Goal: Information Seeking & Learning: Learn about a topic

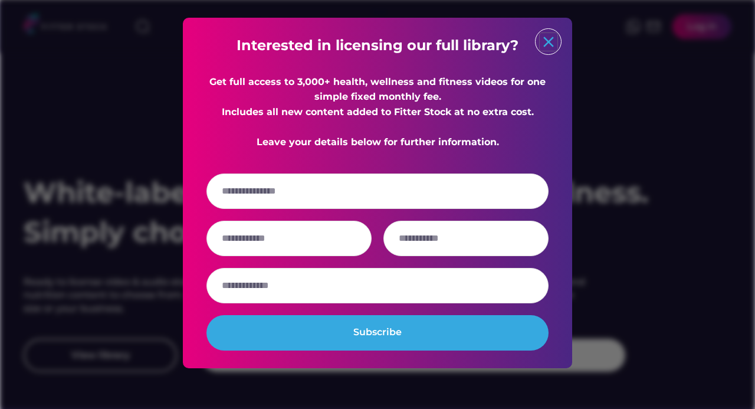
click at [551, 38] on text "close" at bounding box center [549, 42] width 18 height 18
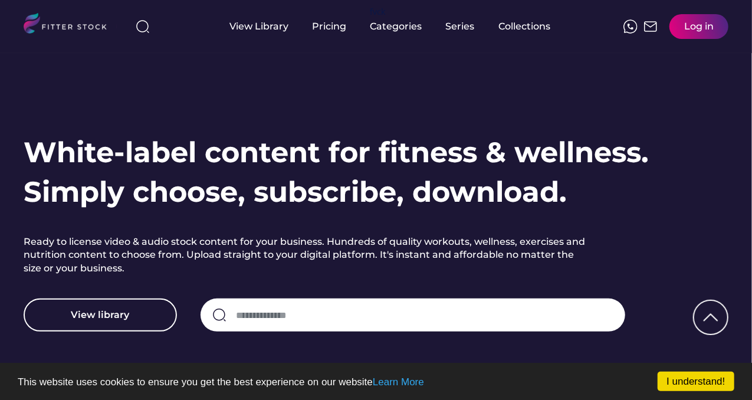
scroll to position [59, 0]
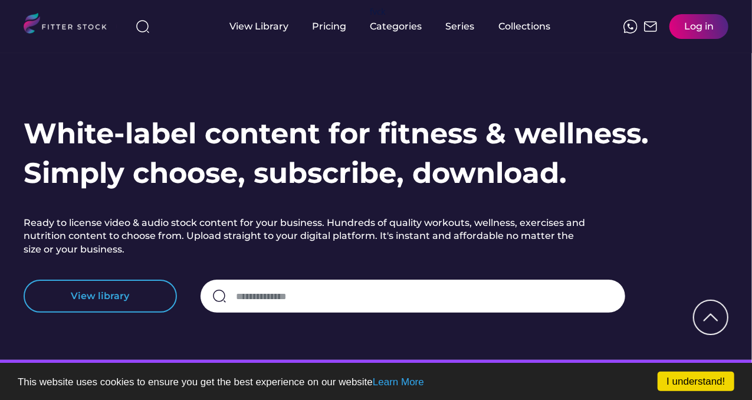
click at [105, 303] on button "View library" at bounding box center [100, 296] width 153 height 33
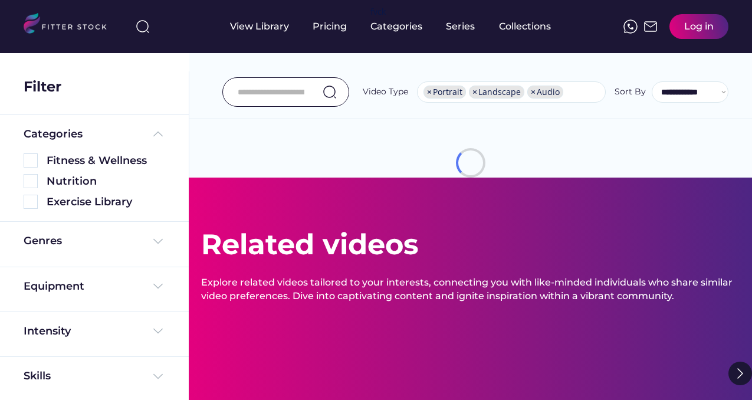
select select "**********"
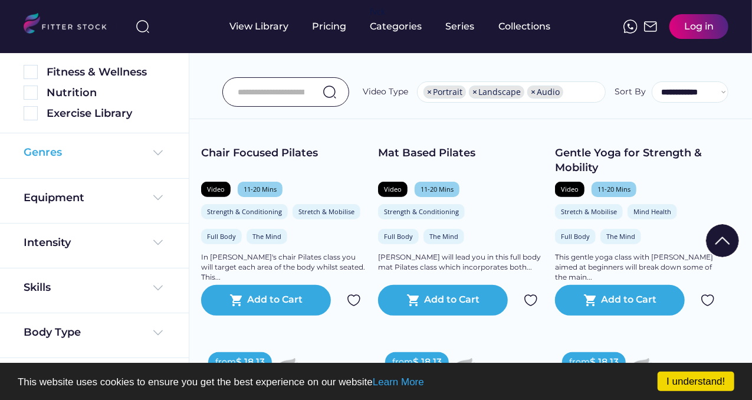
scroll to position [90, 0]
click at [33, 110] on img at bounding box center [31, 112] width 14 height 14
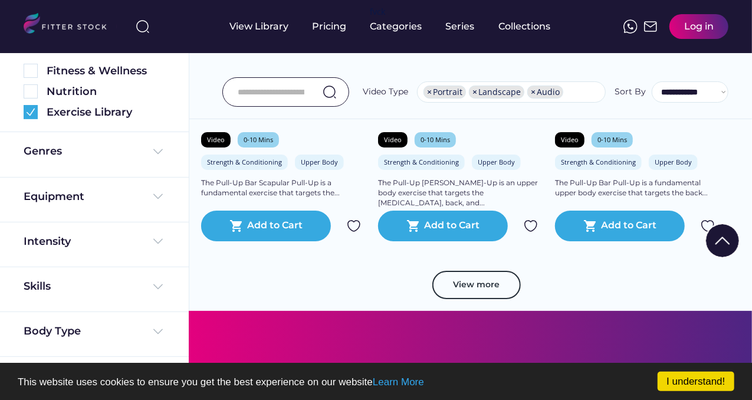
scroll to position [2076, 0]
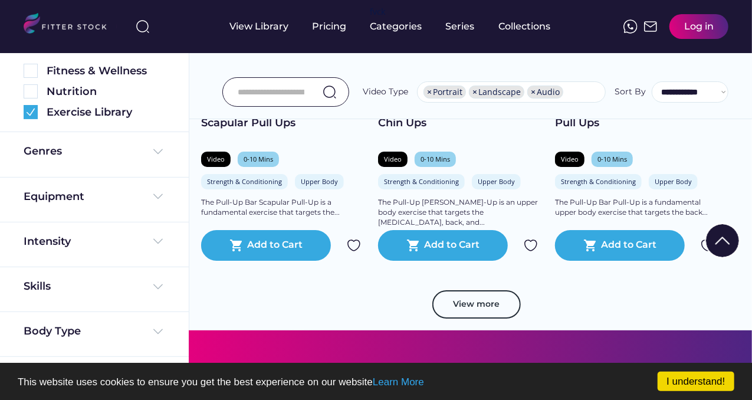
click at [456, 294] on button "View more" at bounding box center [476, 304] width 89 height 28
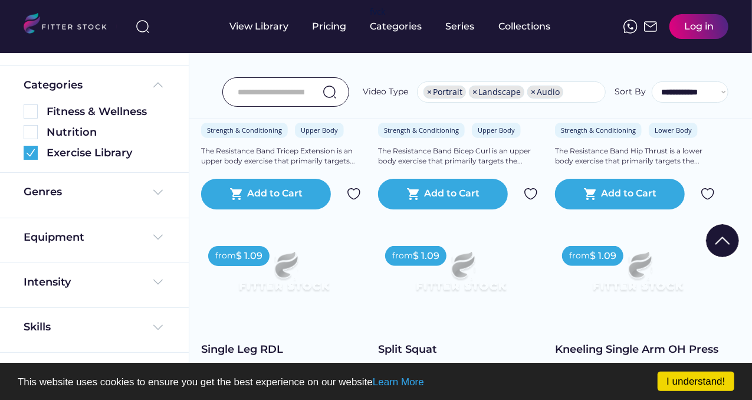
scroll to position [0, 0]
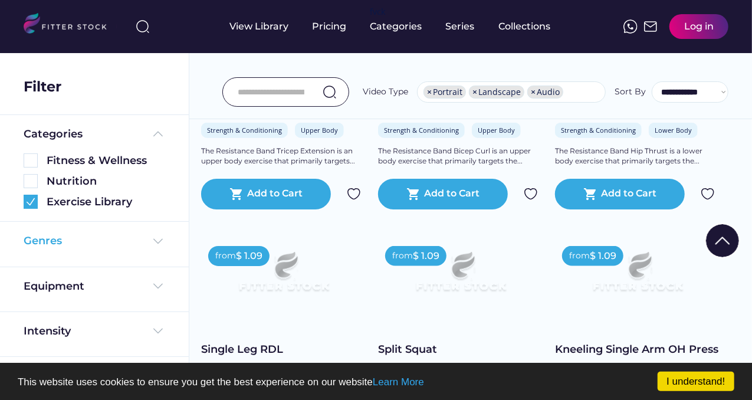
click at [152, 241] on img at bounding box center [158, 241] width 14 height 14
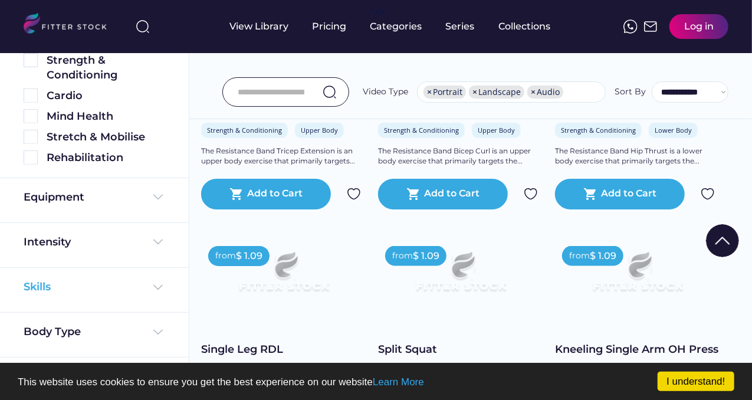
scroll to position [209, 0]
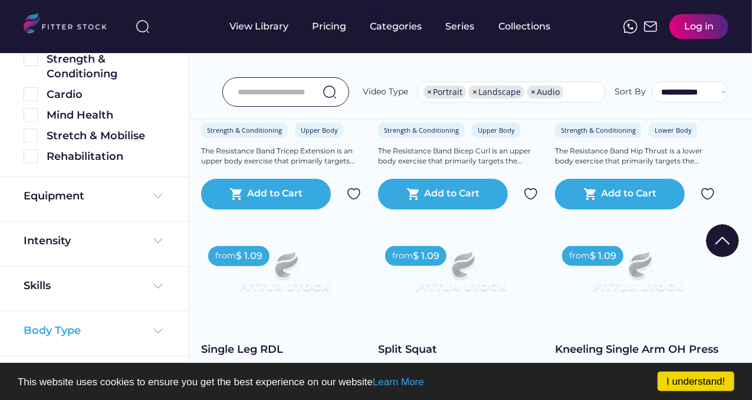
click at [152, 329] on img at bounding box center [158, 331] width 14 height 14
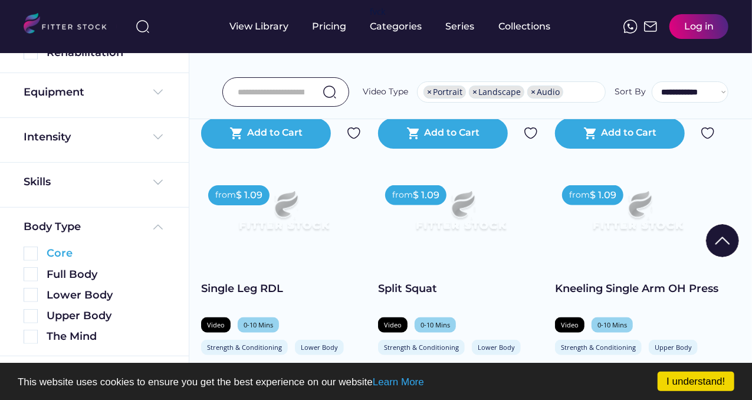
scroll to position [3079, 0]
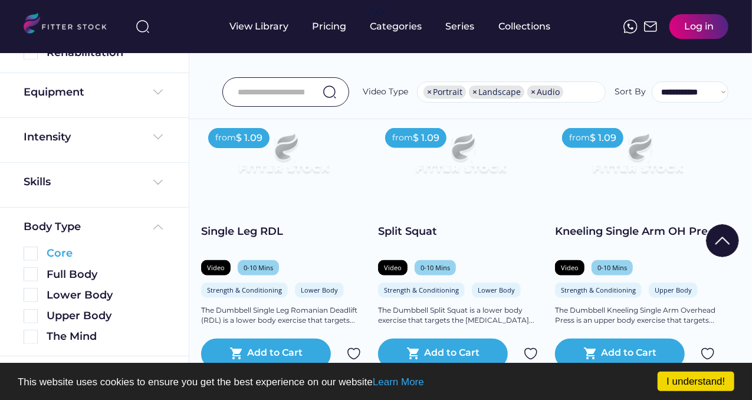
click at [29, 255] on img at bounding box center [31, 254] width 14 height 14
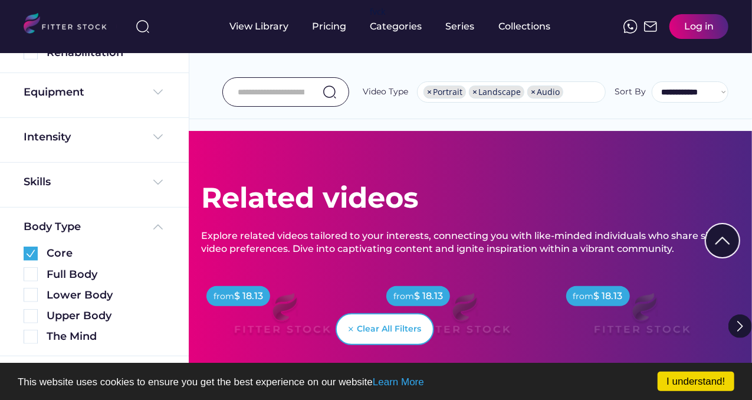
scroll to position [2493, 0]
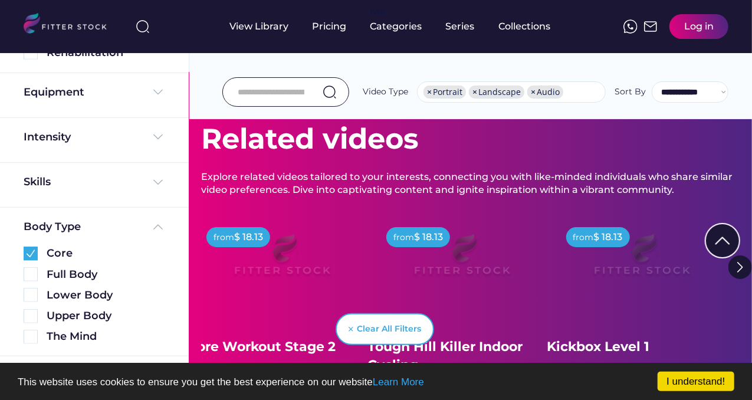
click at [275, 234] on img at bounding box center [282, 260] width 142 height 80
click at [281, 237] on img at bounding box center [282, 260] width 142 height 80
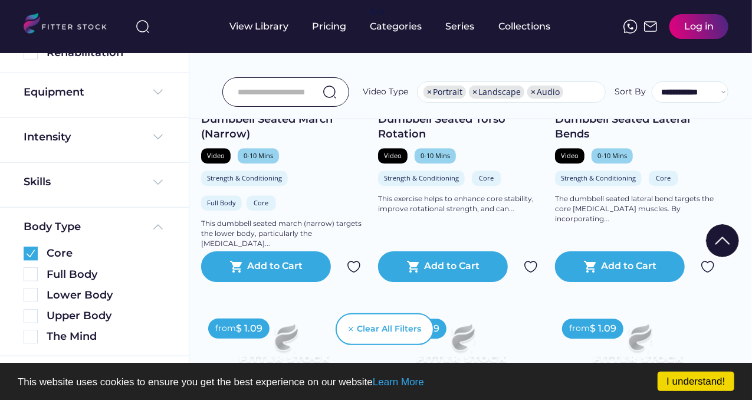
scroll to position [1726, 0]
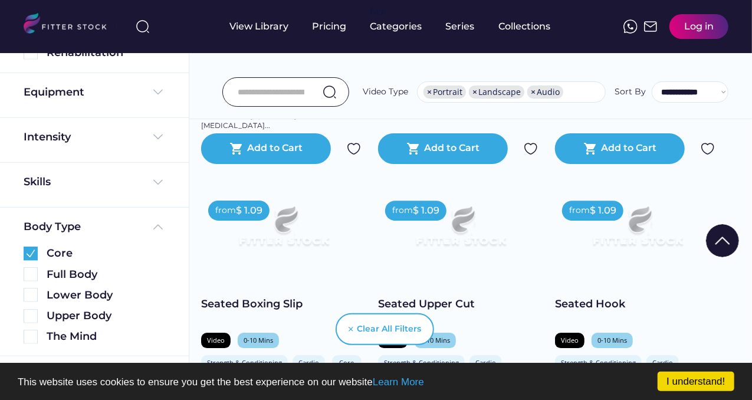
click at [286, 217] on img at bounding box center [284, 231] width 132 height 74
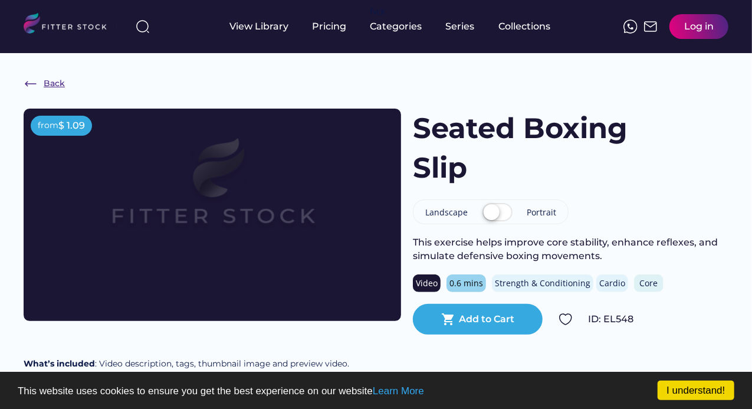
click at [30, 82] on img at bounding box center [31, 84] width 14 height 14
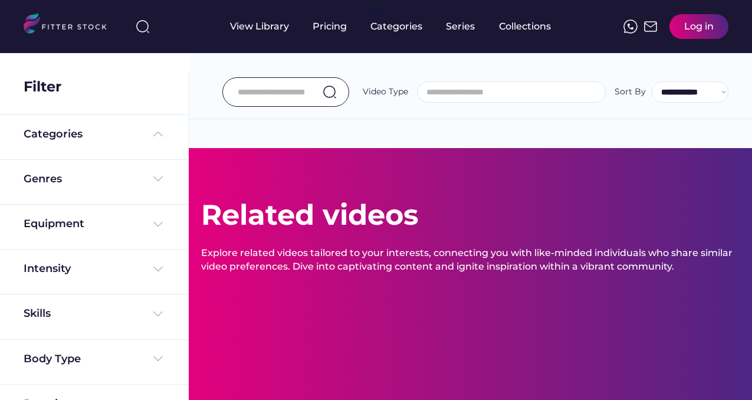
select select "**********"
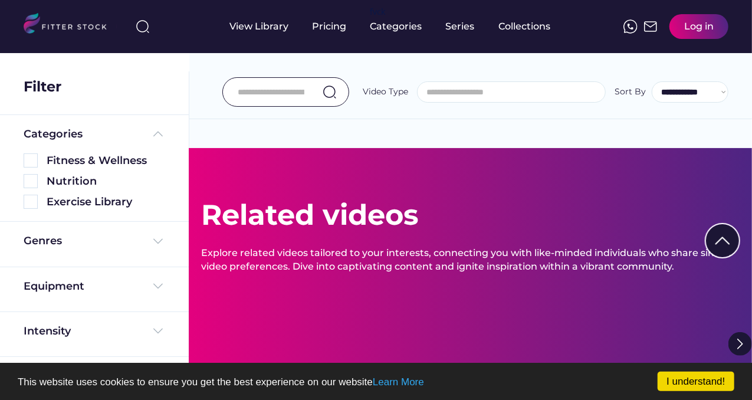
scroll to position [569, 0]
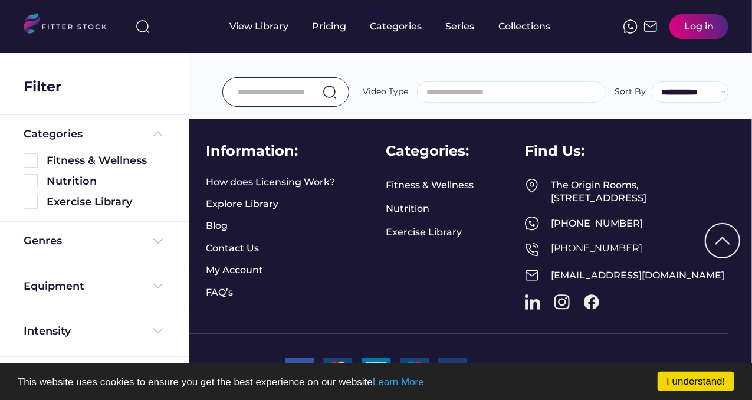
select select "**********"
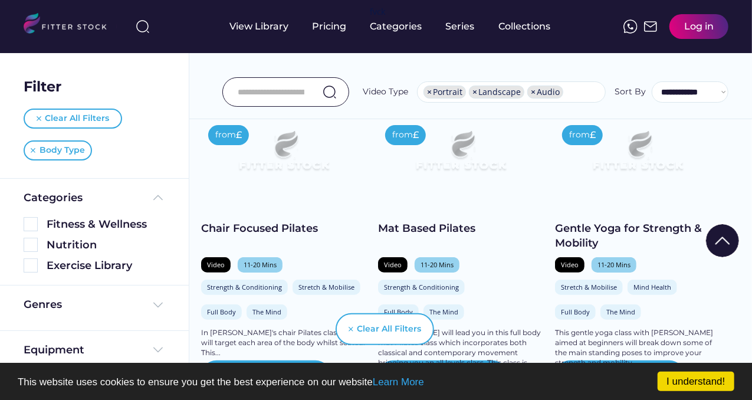
scroll to position [20, 0]
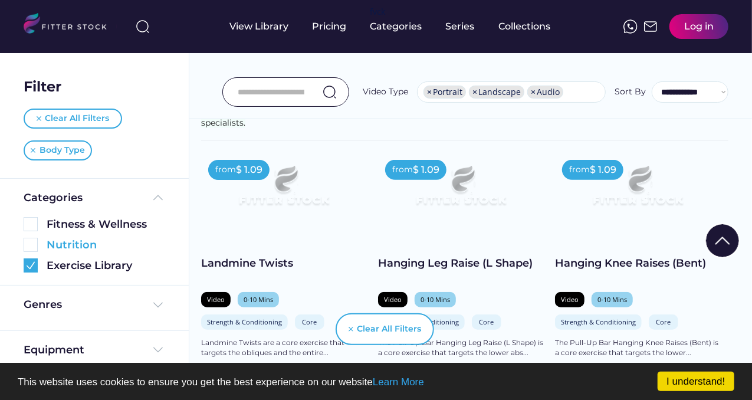
click at [36, 246] on img at bounding box center [31, 245] width 14 height 14
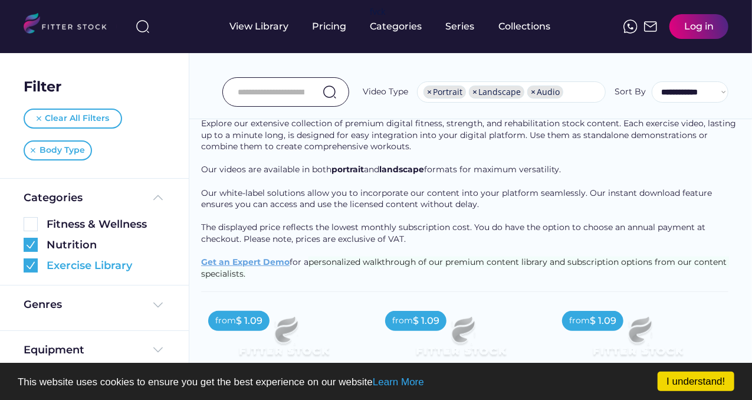
scroll to position [18, 0]
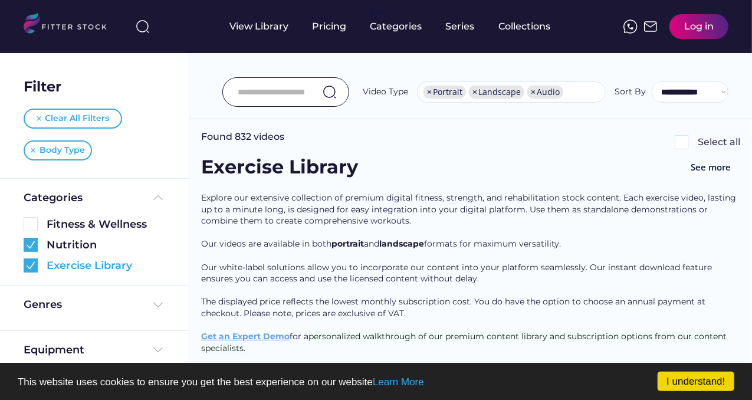
click at [33, 270] on img at bounding box center [31, 265] width 14 height 14
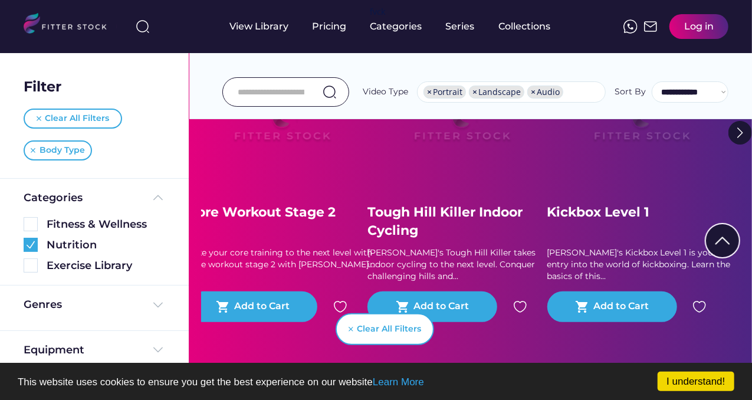
scroll to position [0, 0]
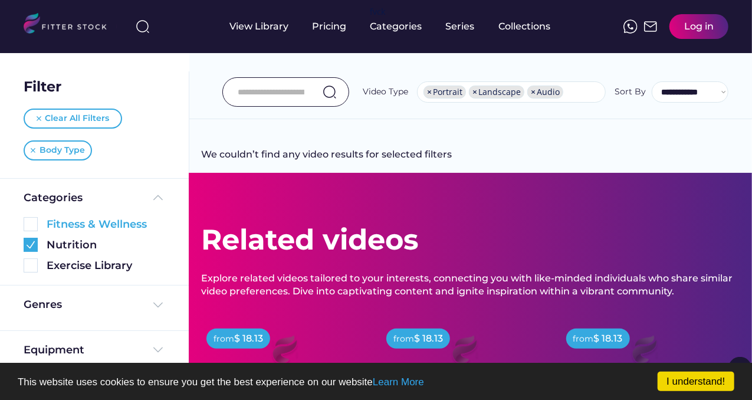
click at [26, 227] on img at bounding box center [31, 224] width 14 height 14
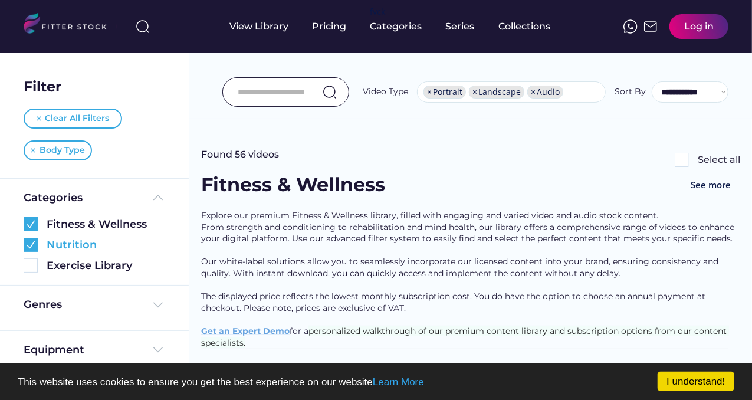
click at [33, 244] on img at bounding box center [31, 245] width 14 height 14
click at [55, 147] on div "Body Type" at bounding box center [61, 151] width 45 height 12
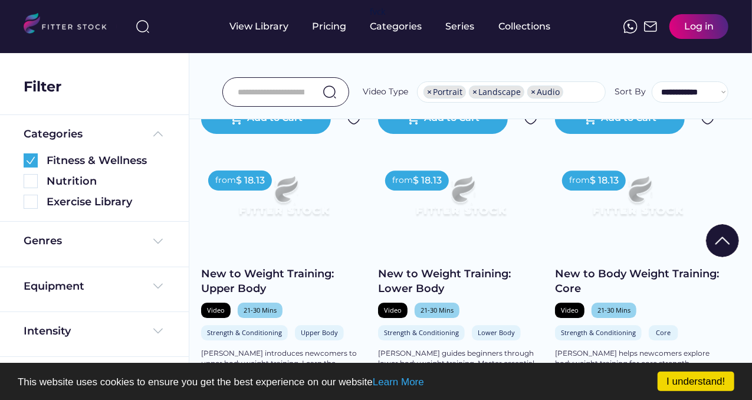
scroll to position [2006, 0]
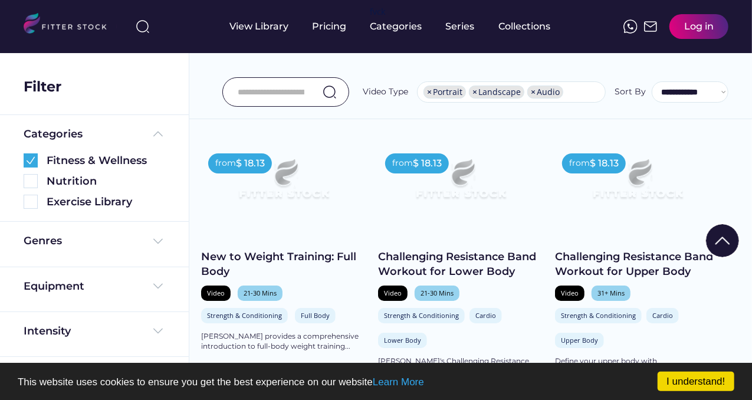
click at [609, 218] on img at bounding box center [638, 183] width 132 height 74
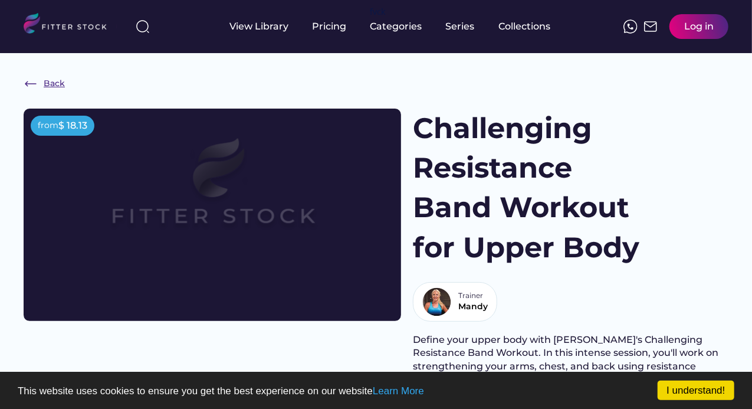
click at [29, 85] on img at bounding box center [31, 84] width 14 height 14
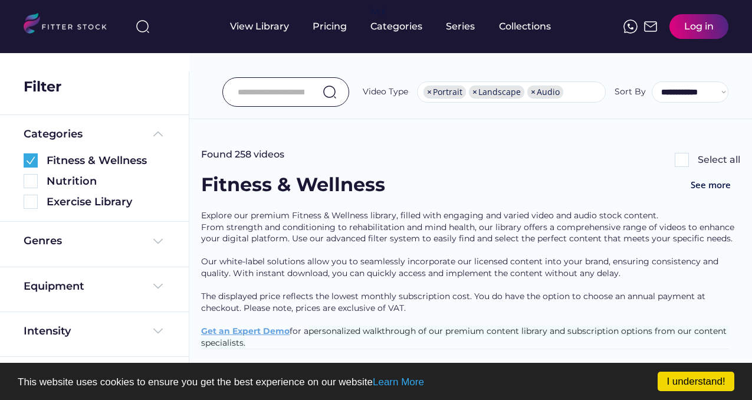
select select "**********"
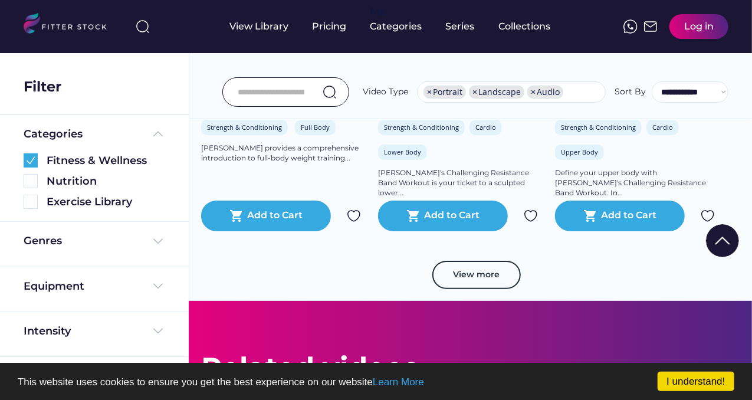
scroll to position [2190, 0]
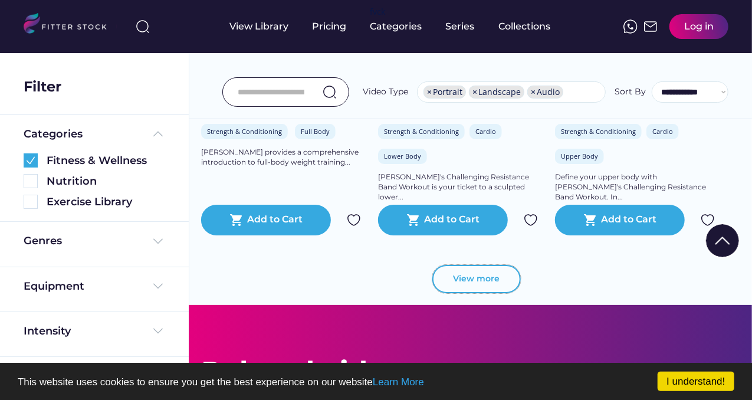
click at [496, 283] on button "View more" at bounding box center [476, 279] width 89 height 28
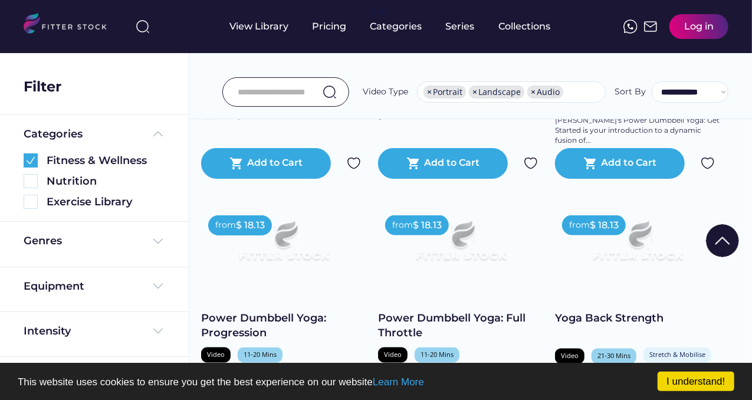
scroll to position [3134, 0]
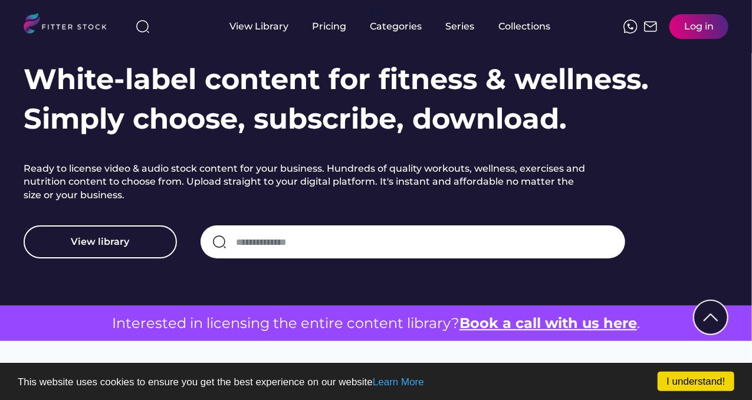
scroll to position [118, 0]
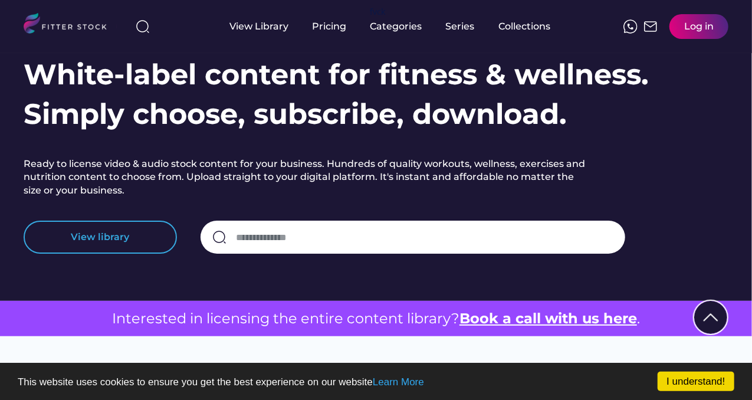
click at [130, 234] on button "View library" at bounding box center [100, 237] width 153 height 33
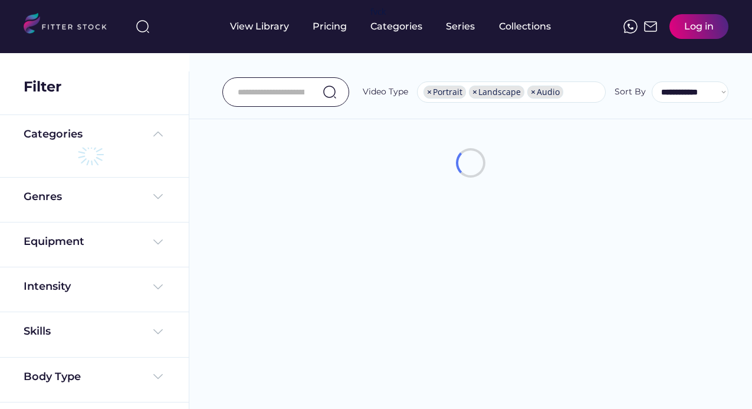
select select "**********"
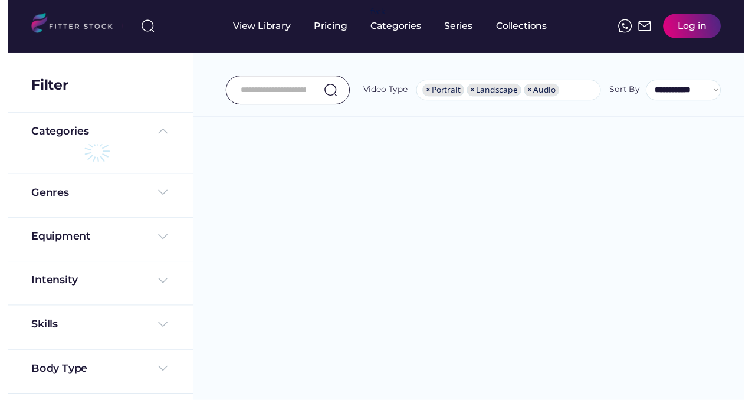
scroll to position [20, 0]
